Goal: Transaction & Acquisition: Purchase product/service

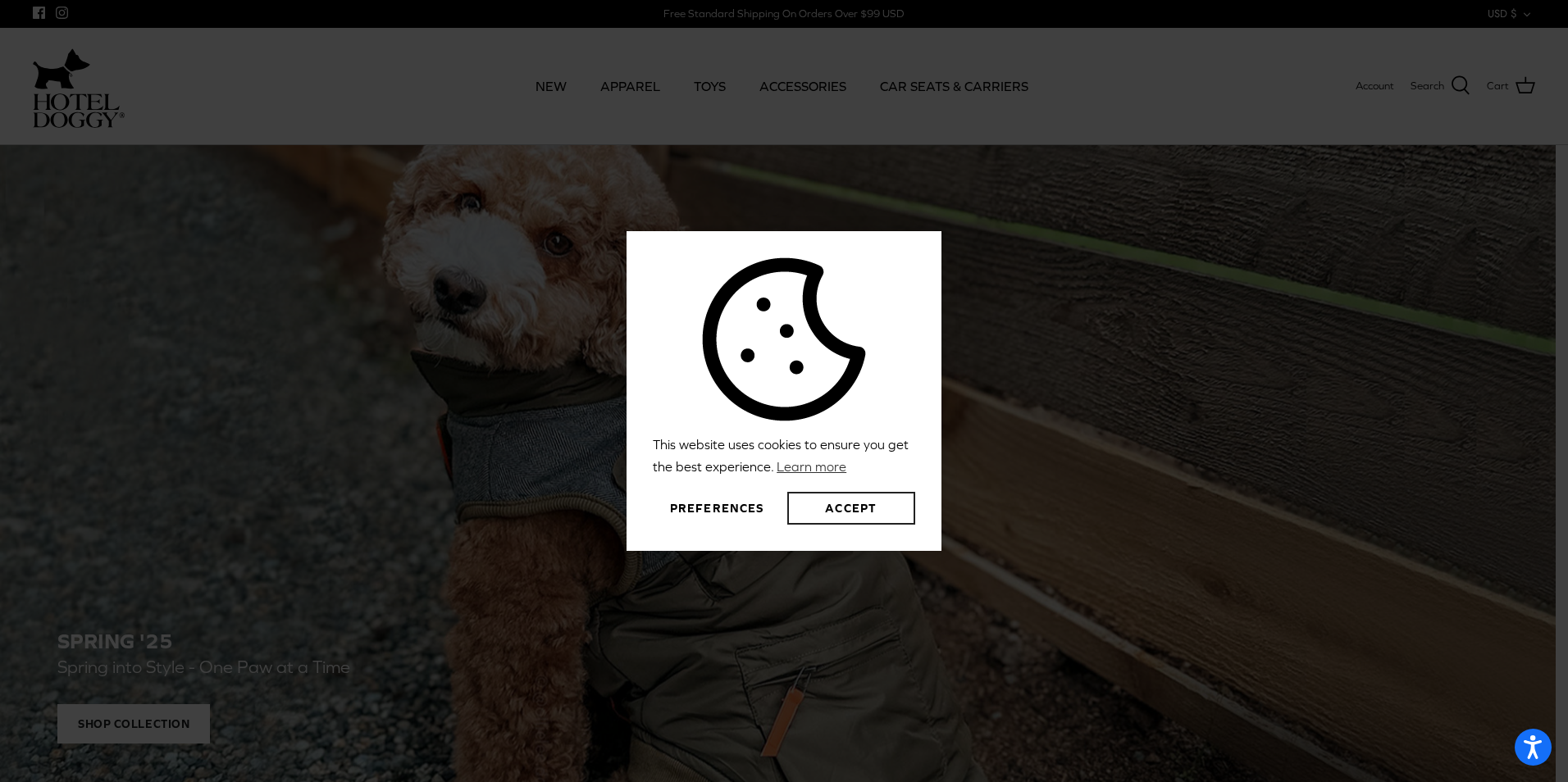
click at [855, 504] on button "Accept" at bounding box center [851, 508] width 128 height 33
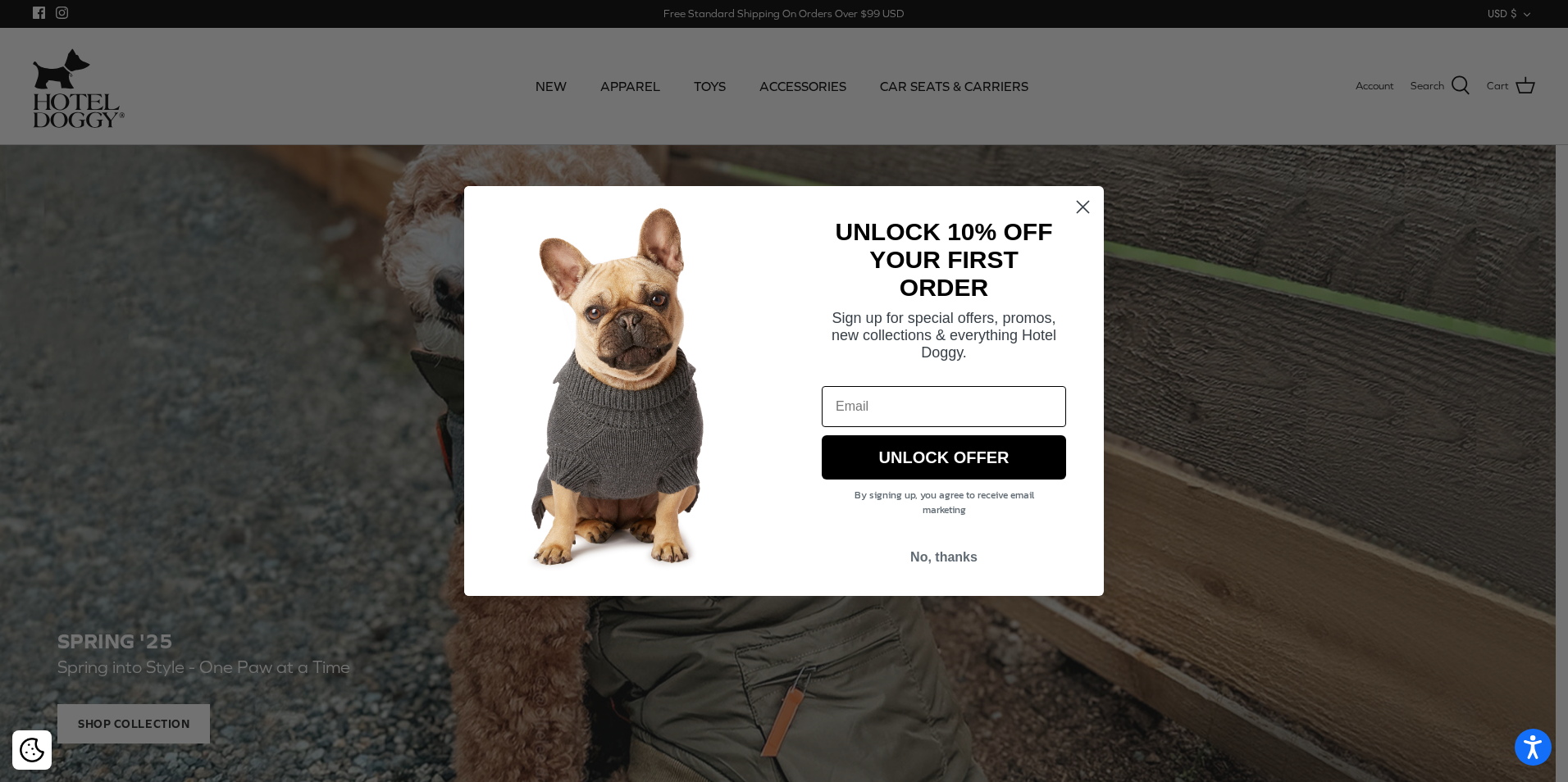
click at [1082, 202] on circle "Close dialog" at bounding box center [1083, 207] width 27 height 27
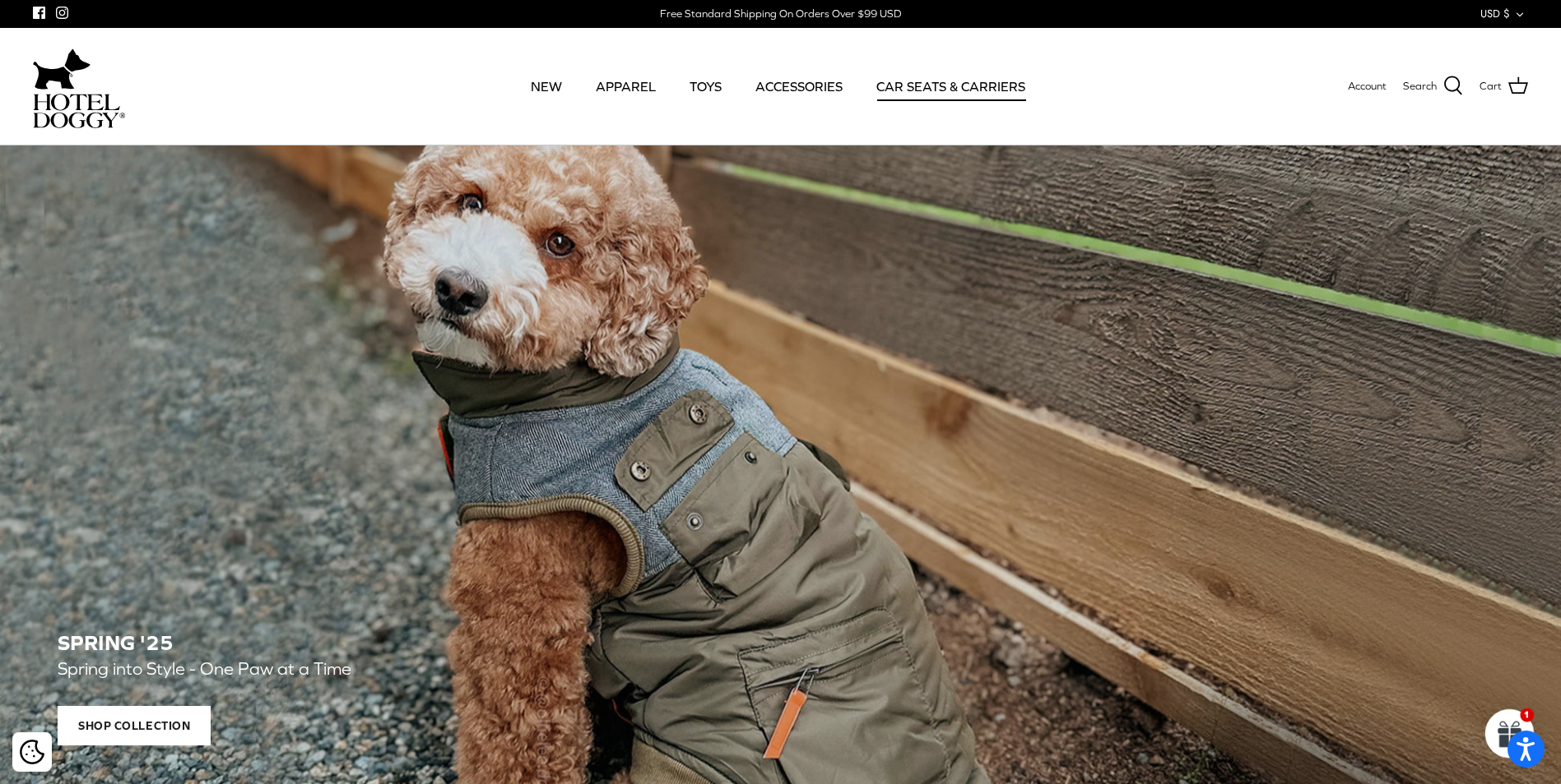
click at [988, 83] on link "CAR SEATS & CARRIERS" at bounding box center [951, 87] width 178 height 56
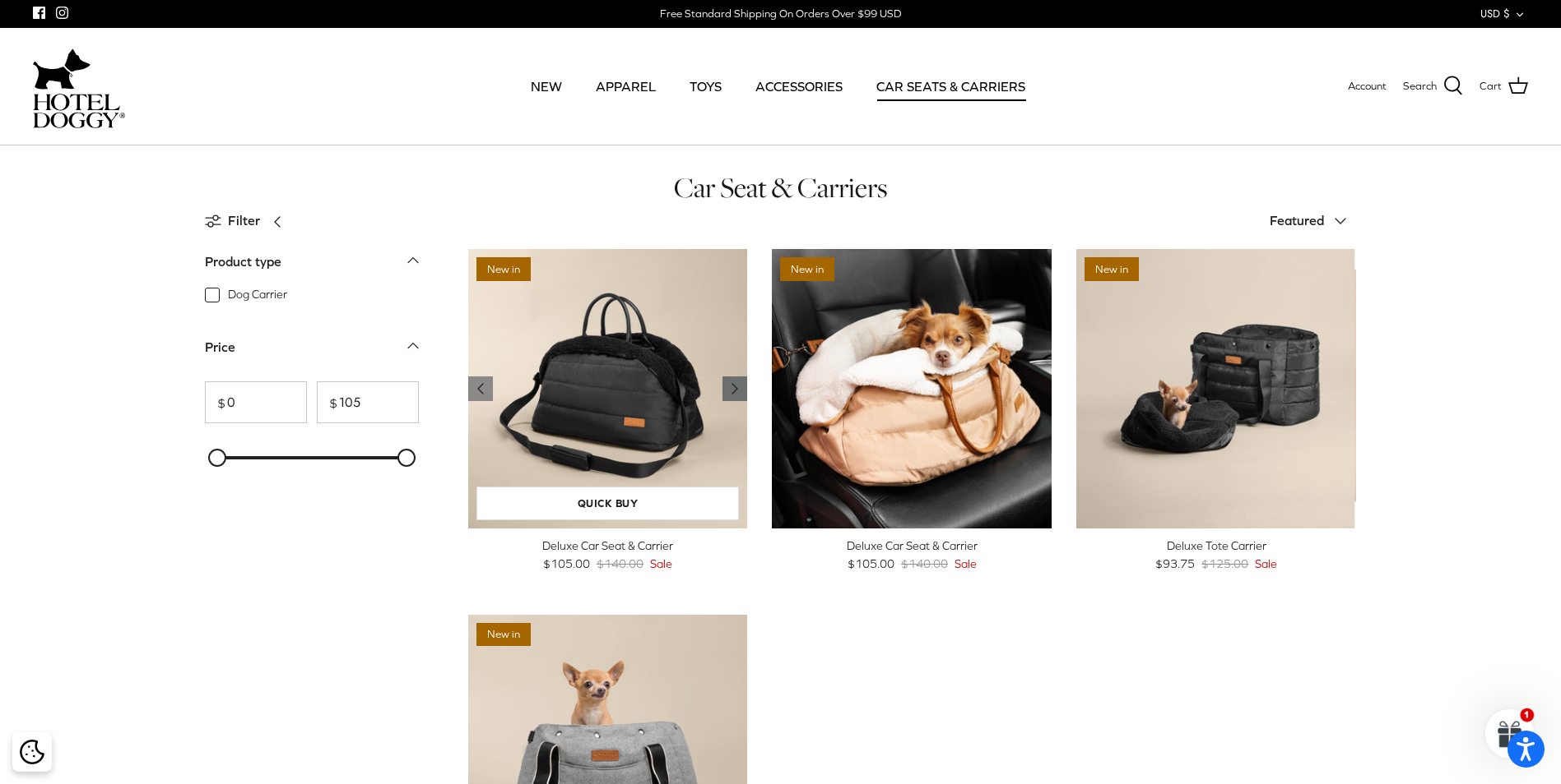
click at [735, 391] on polyline "Previous" at bounding box center [735, 388] width 5 height 10
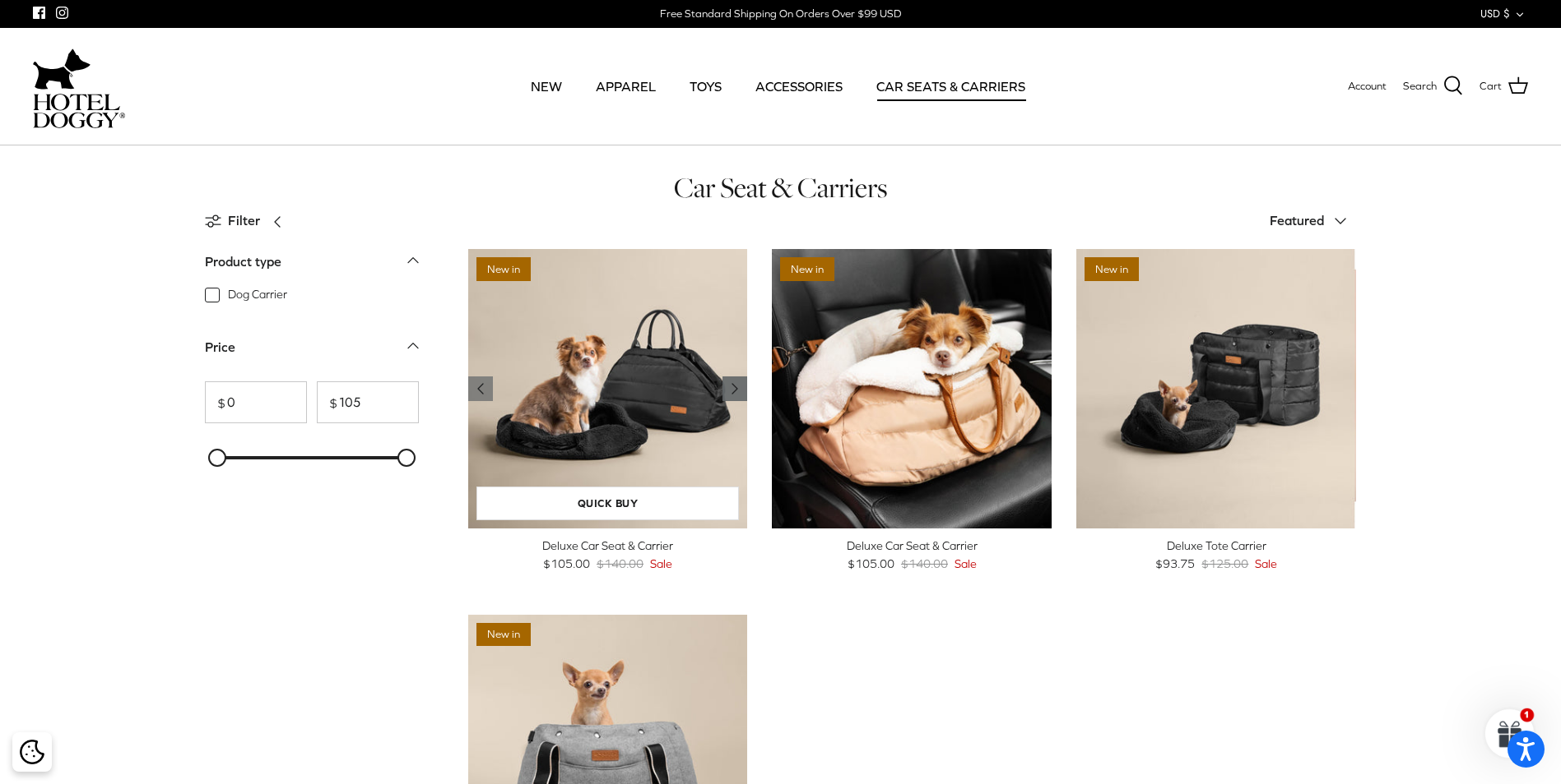
click at [737, 387] on icon "Right" at bounding box center [735, 389] width 20 height 20
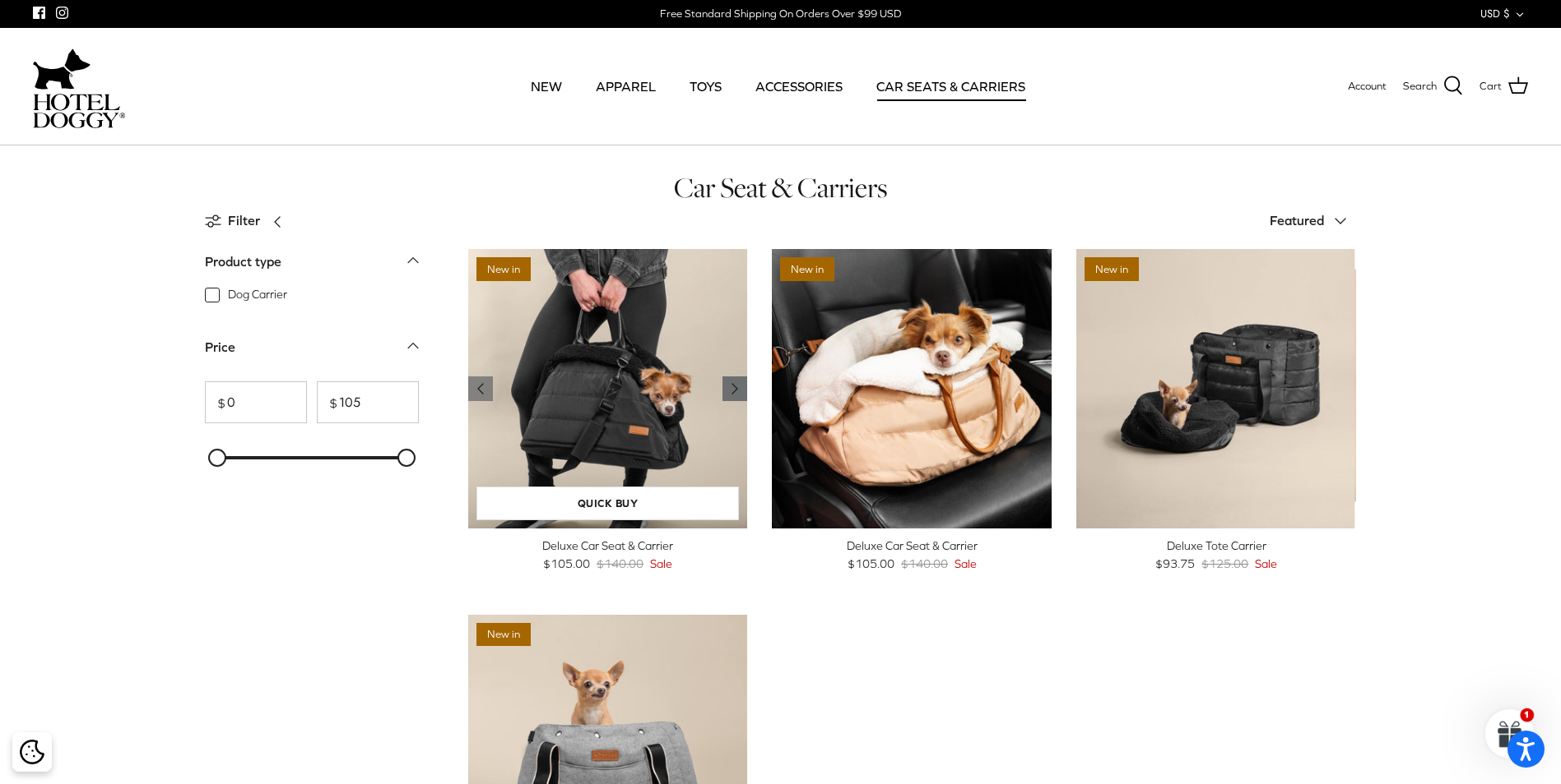
click at [734, 386] on polyline "Previous" at bounding box center [735, 388] width 5 height 10
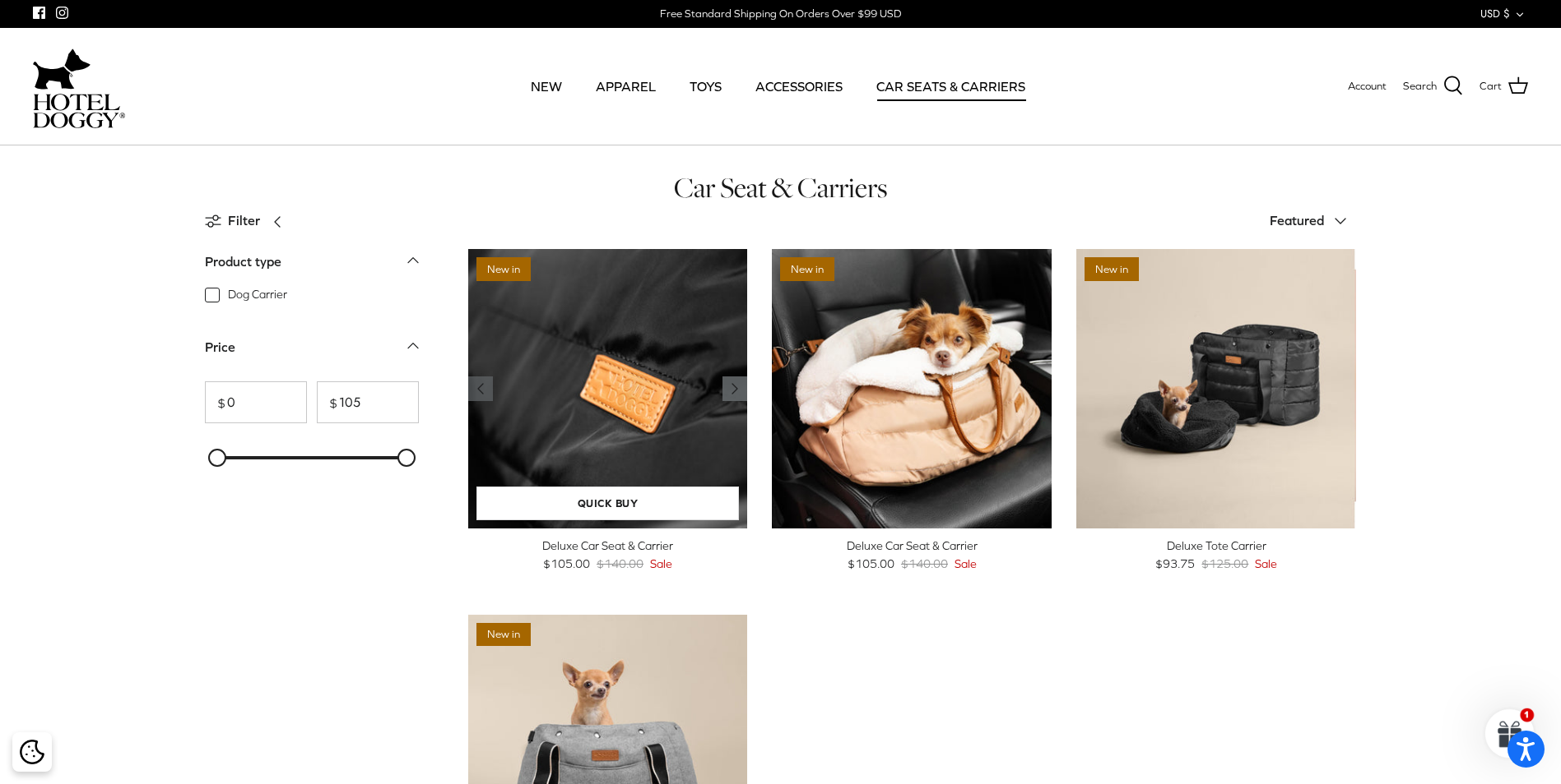
click at [734, 386] on polyline "Previous" at bounding box center [735, 388] width 5 height 10
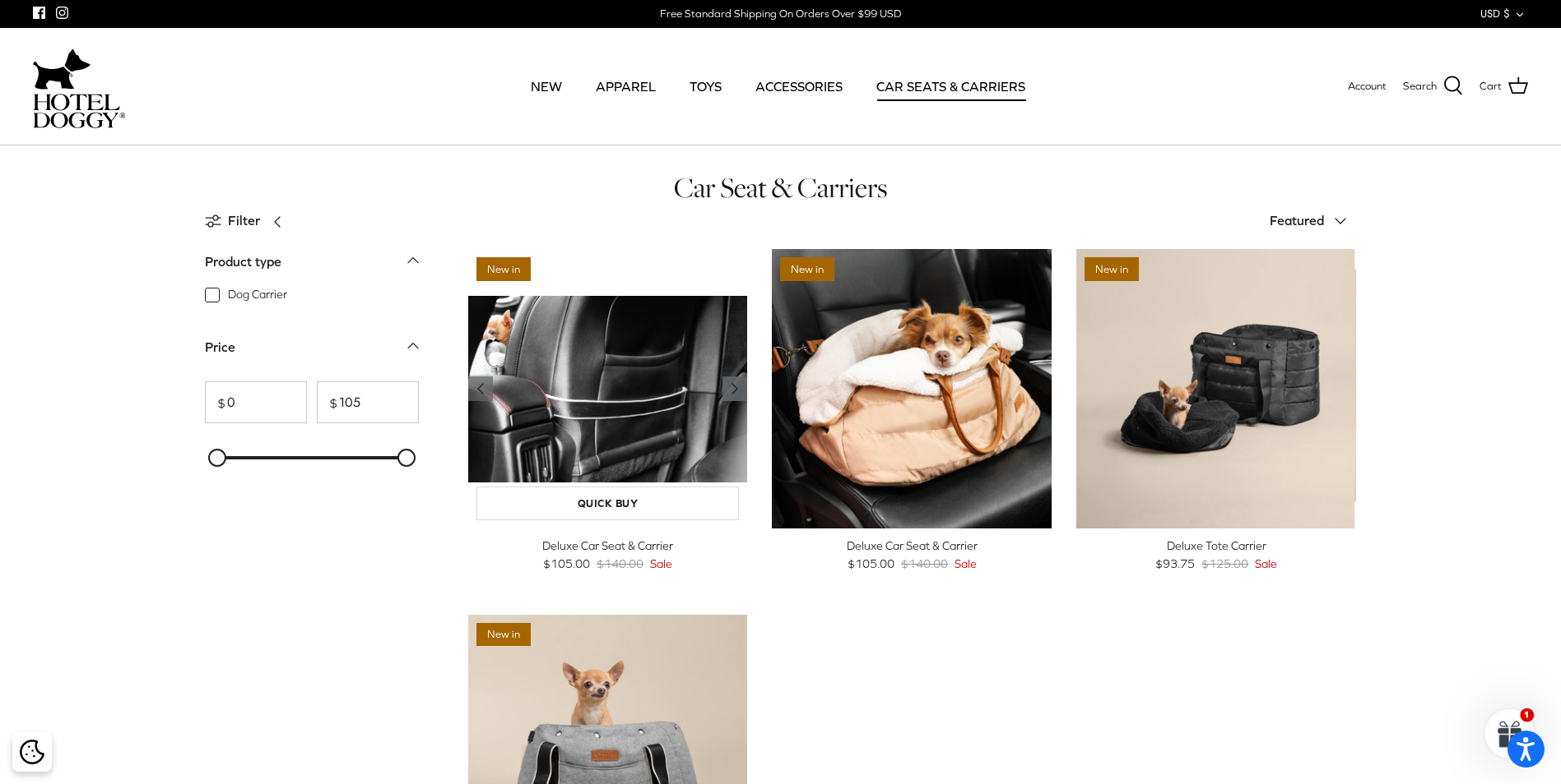
click at [734, 386] on polyline "Previous" at bounding box center [735, 388] width 5 height 10
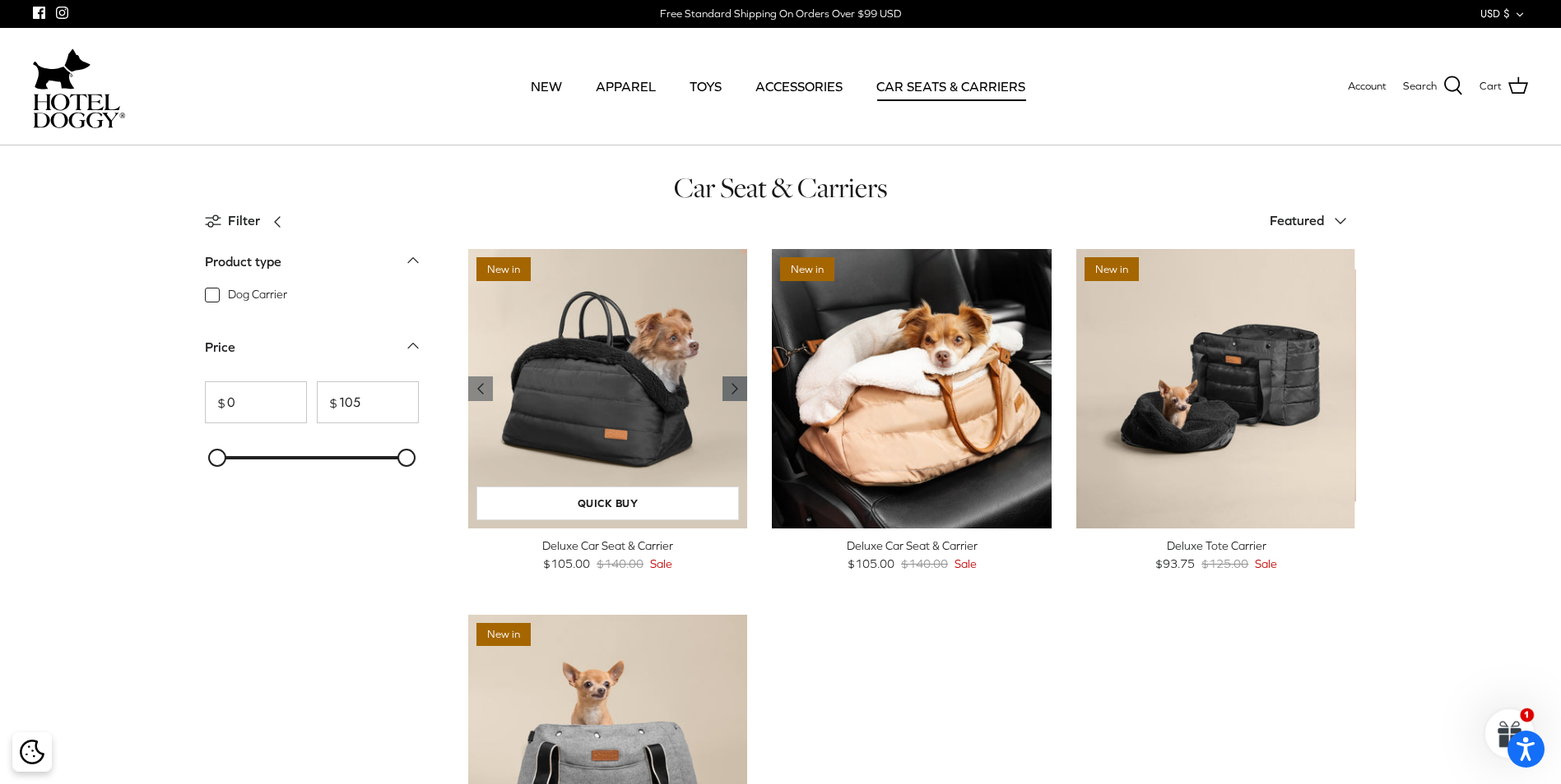
click at [734, 386] on polyline "Previous" at bounding box center [735, 388] width 5 height 10
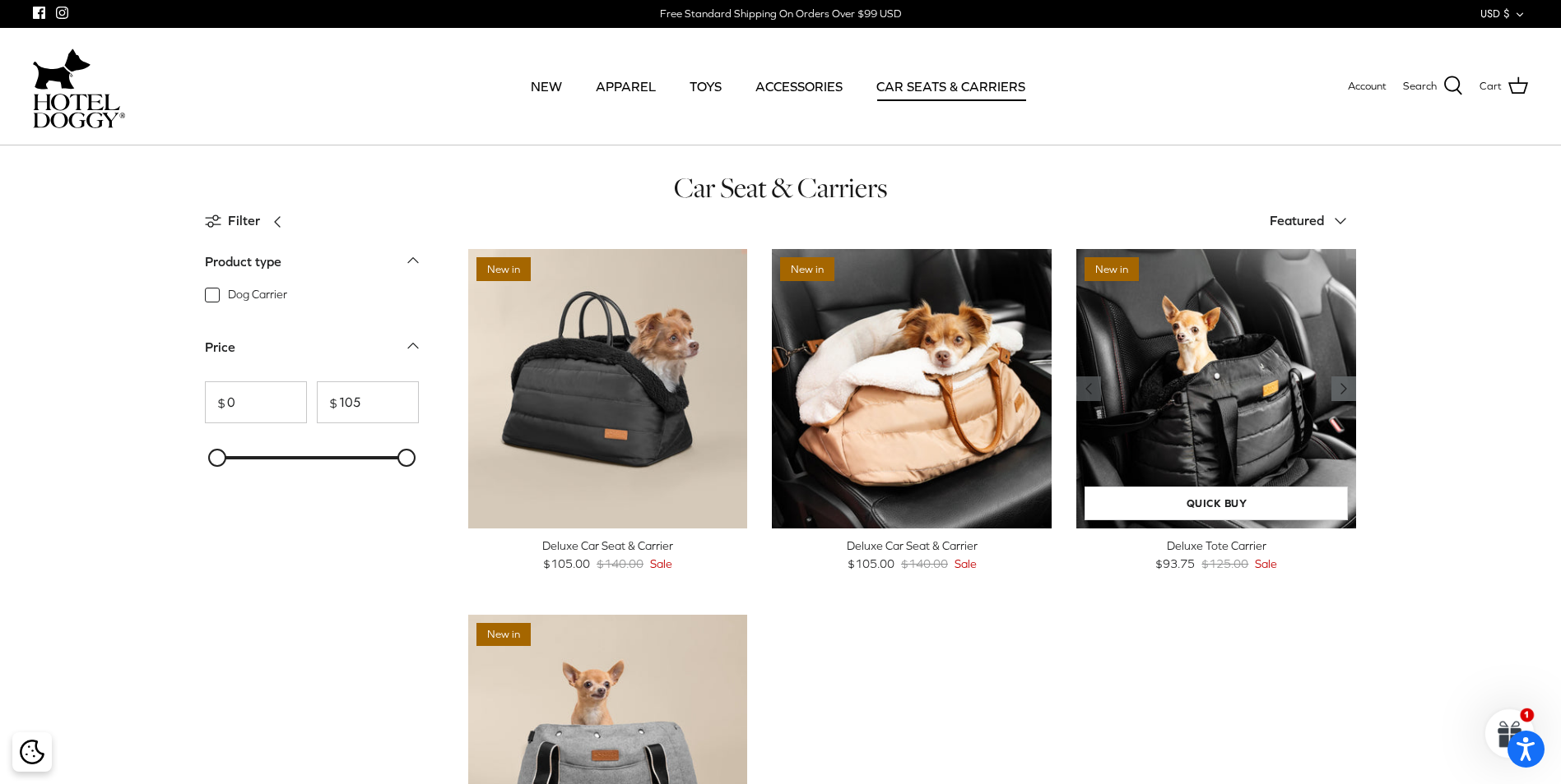
click at [1341, 384] on polyline "Previous" at bounding box center [1343, 388] width 5 height 10
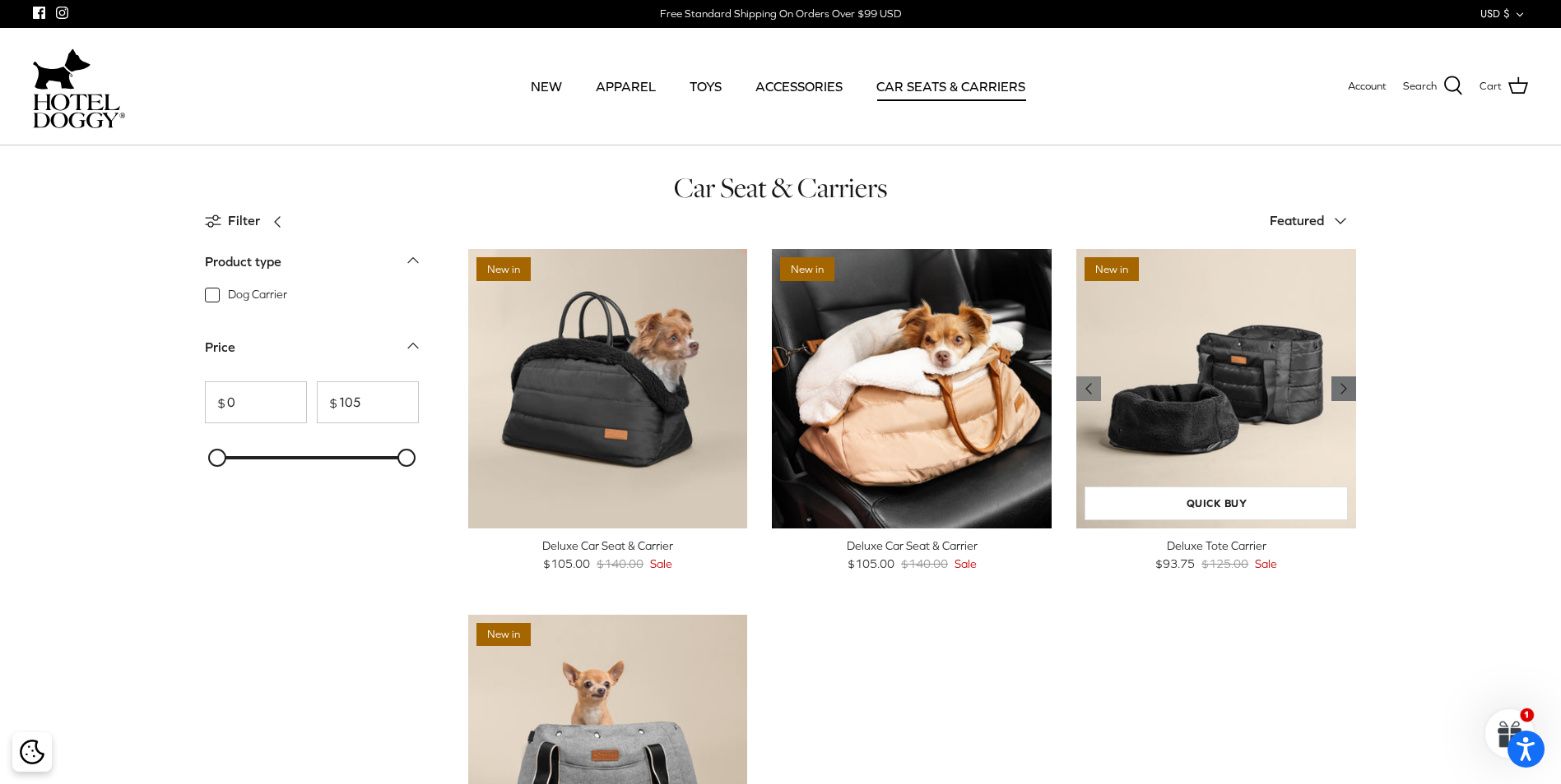
click at [1341, 384] on polyline "Previous" at bounding box center [1343, 388] width 5 height 10
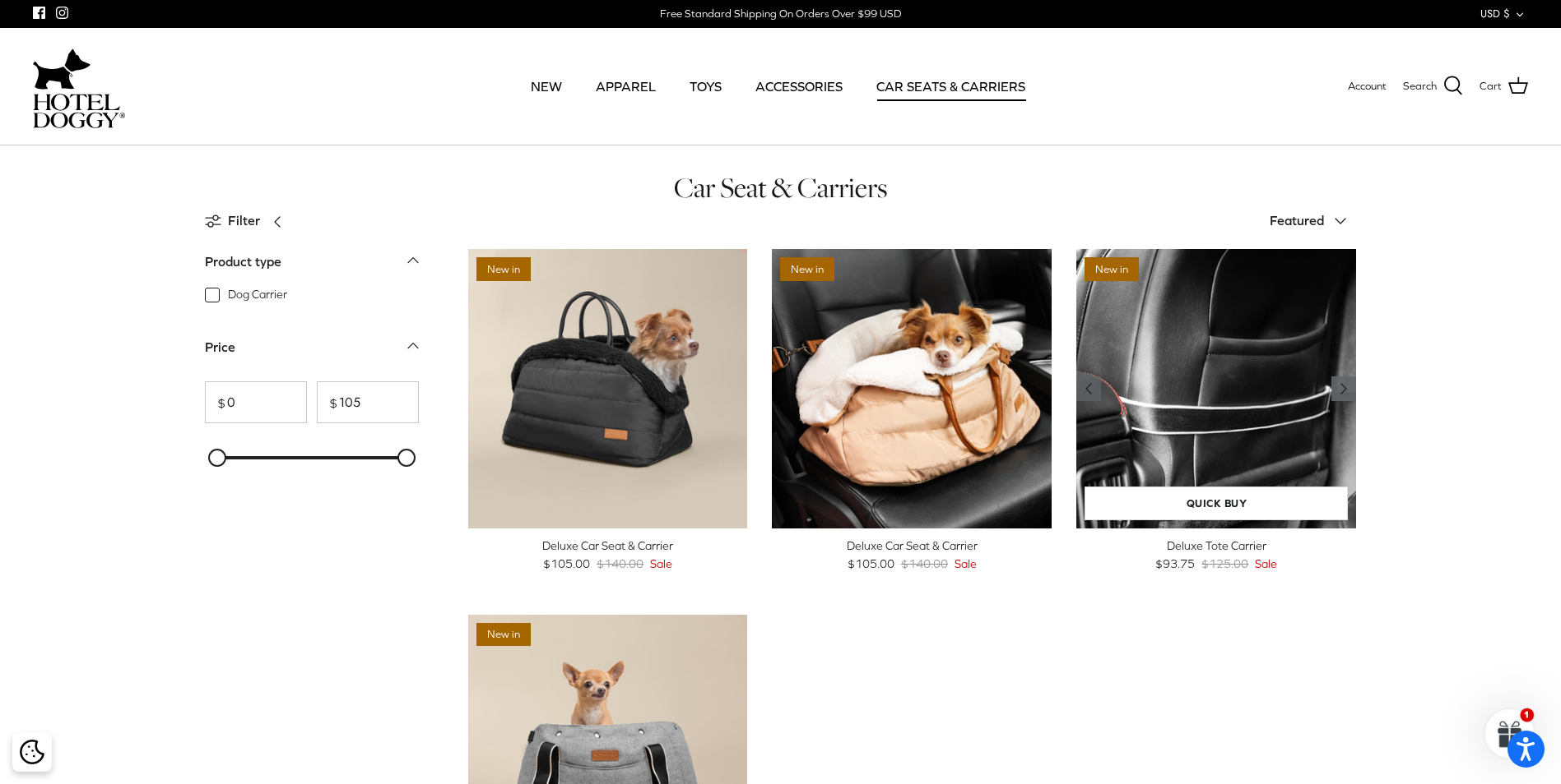
click at [1341, 384] on polyline "Previous" at bounding box center [1343, 388] width 5 height 10
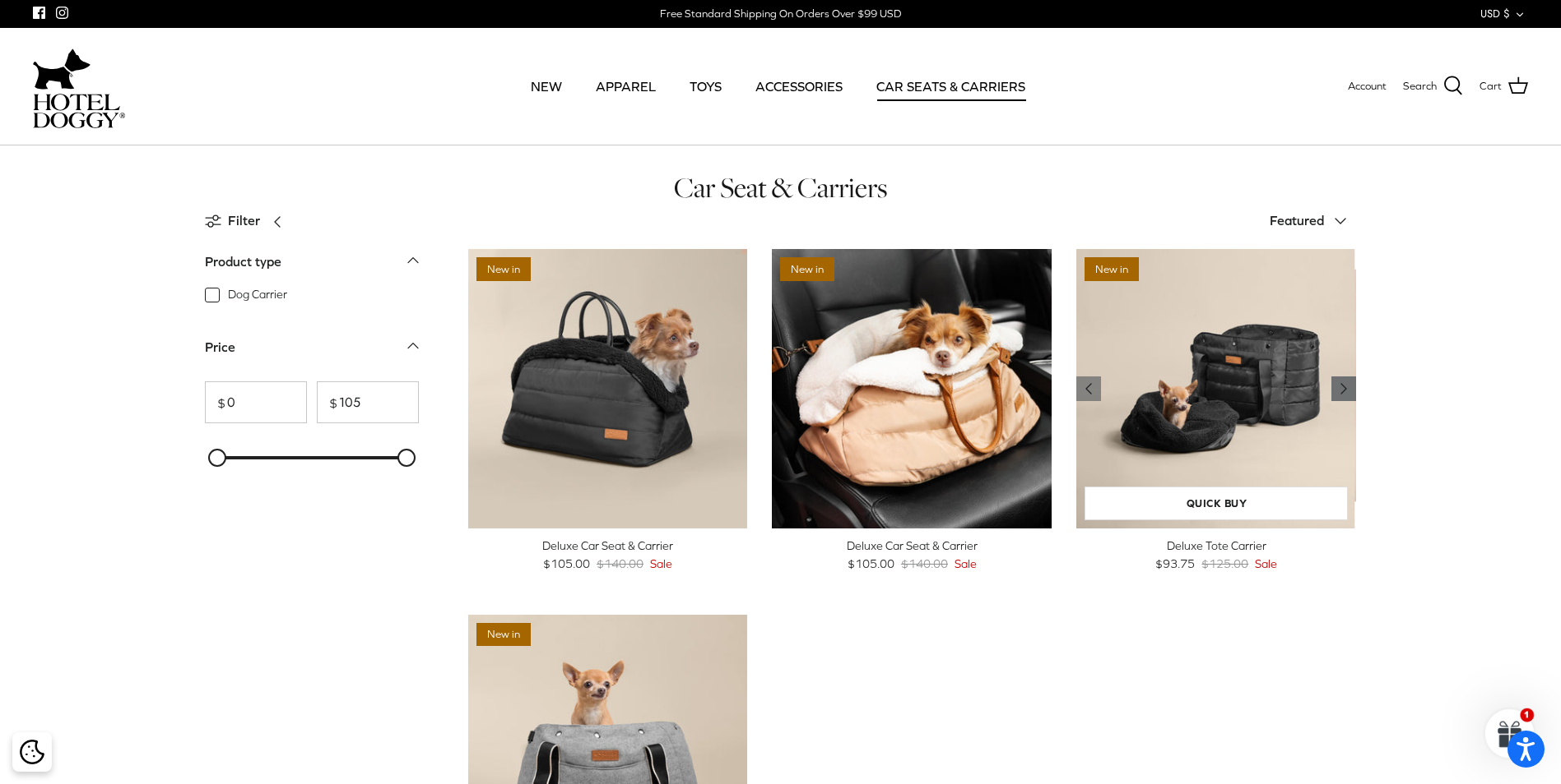
click at [1341, 384] on polyline "Previous" at bounding box center [1343, 388] width 5 height 10
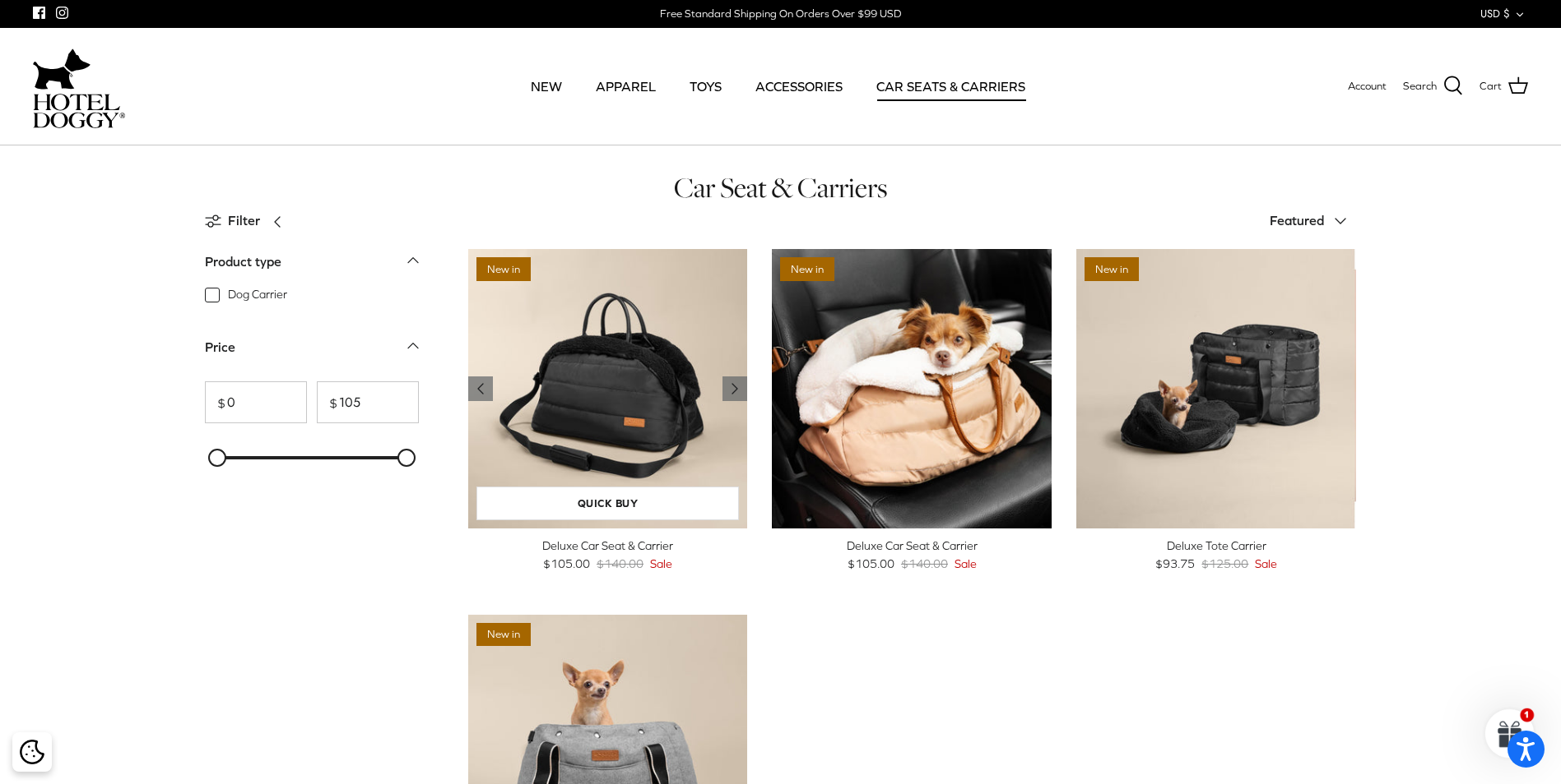
click at [687, 420] on img "Deluxe Car Seat & Carrier" at bounding box center [608, 389] width 280 height 280
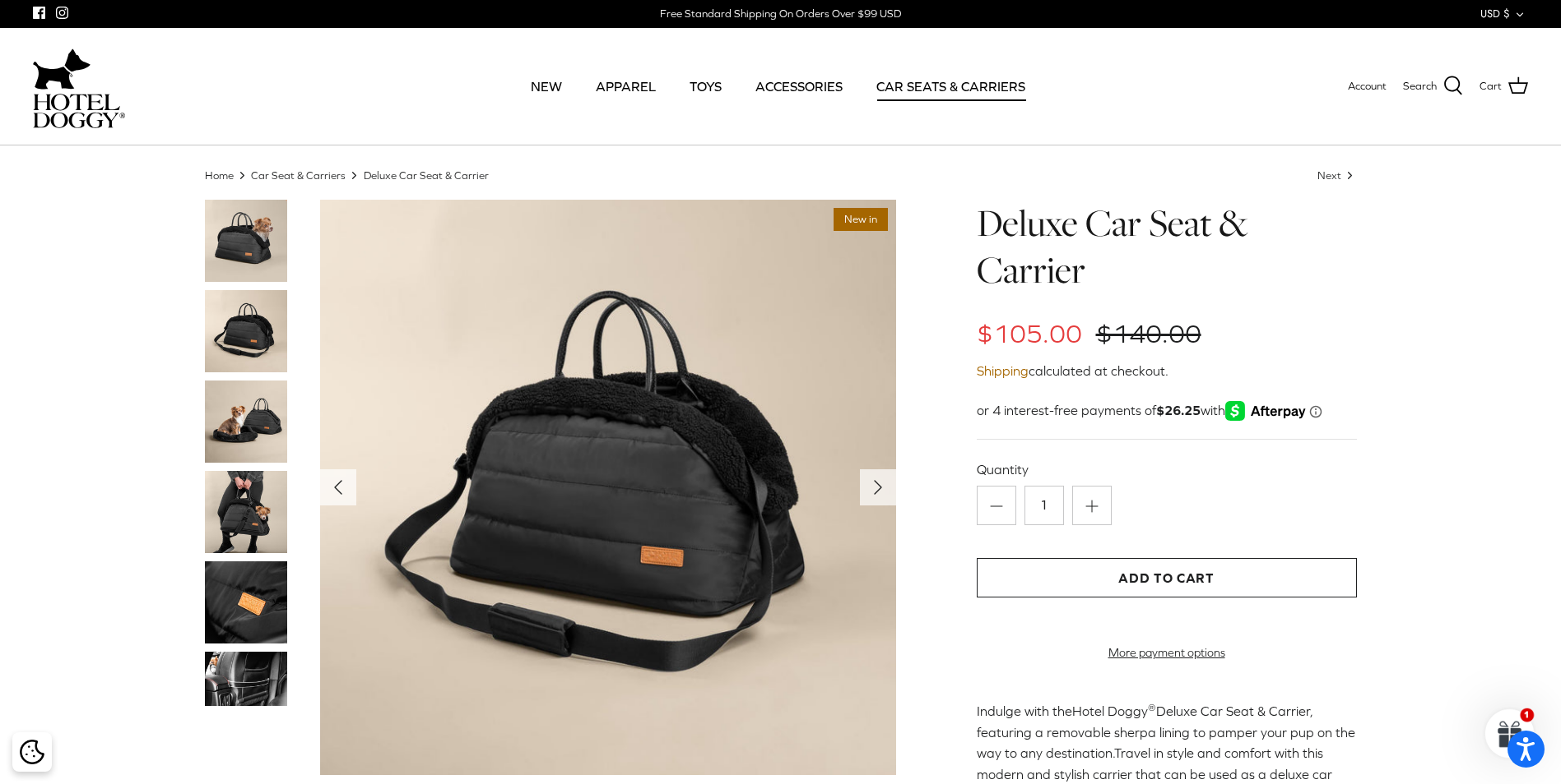
click at [254, 425] on img at bounding box center [246, 422] width 82 height 82
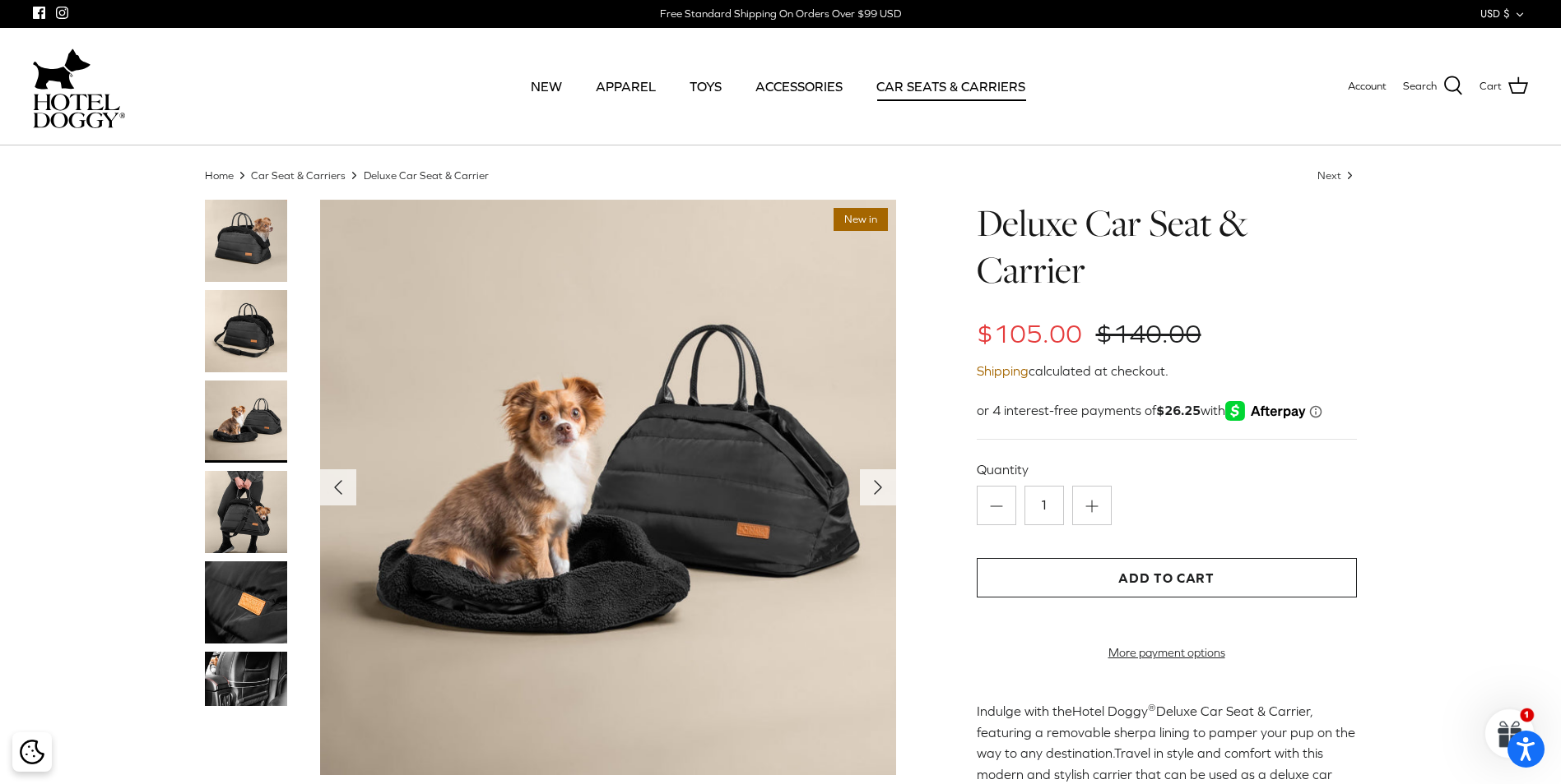
click at [243, 690] on img at bounding box center [246, 679] width 82 height 55
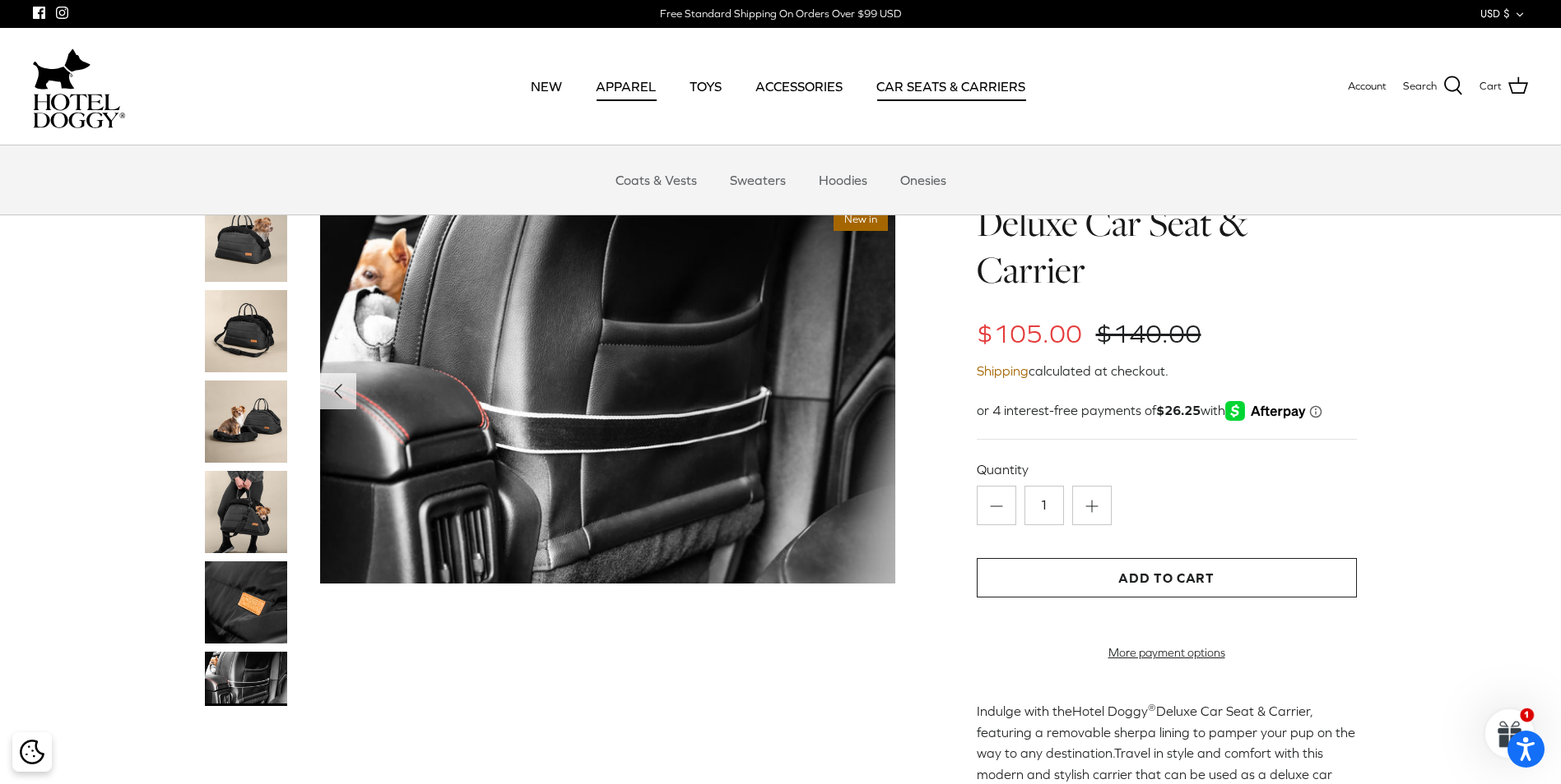
click at [635, 85] on link "APPAREL" at bounding box center [625, 87] width 90 height 56
